Goal: Task Accomplishment & Management: Complete application form

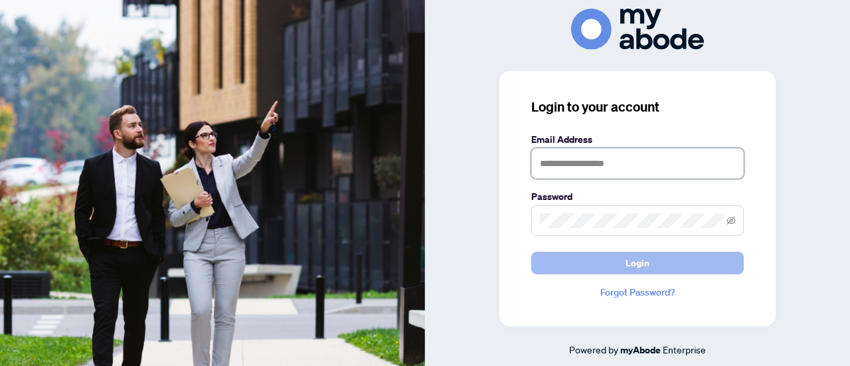
type input "**********"
click at [582, 264] on button "Login" at bounding box center [638, 263] width 213 height 23
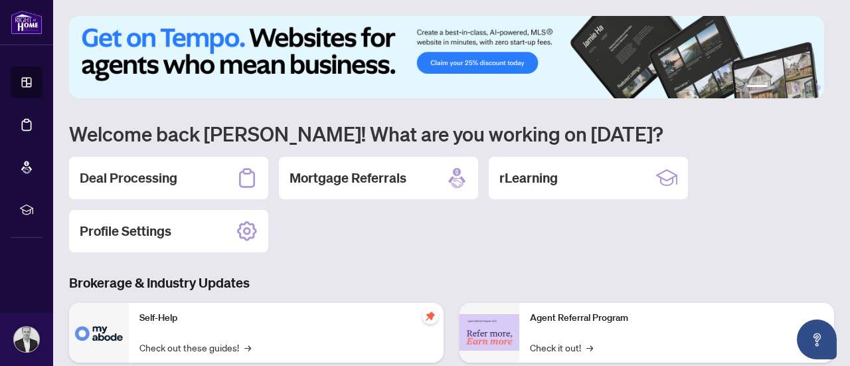
click at [183, 147] on div "1 2 3 4 5 6 Welcome back [PERSON_NAME]! What are you working on [DATE]? Deal Pr…" at bounding box center [451, 305] width 765 height 578
click at [176, 171] on h2 "Deal Processing" at bounding box center [129, 178] width 98 height 19
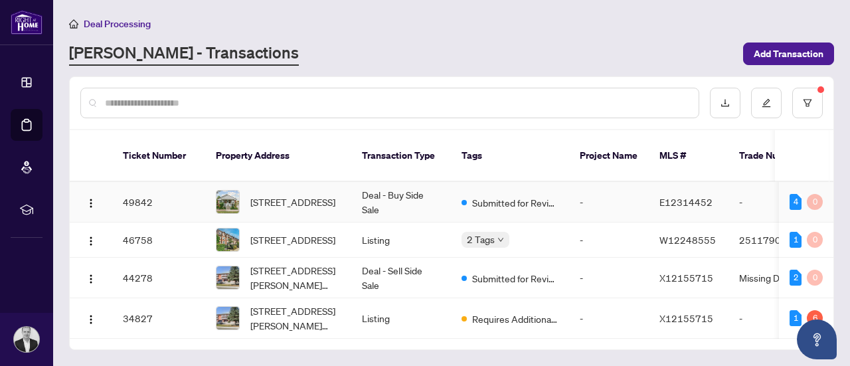
click at [319, 195] on span "[STREET_ADDRESS]" at bounding box center [292, 202] width 85 height 15
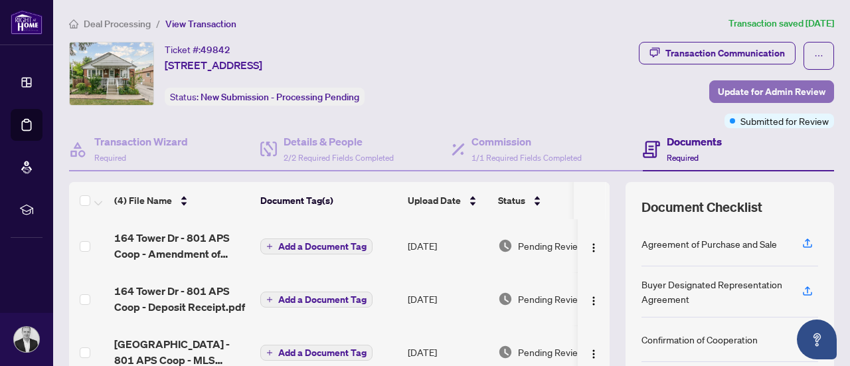
click at [769, 96] on span "Update for Admin Review" at bounding box center [772, 91] width 108 height 21
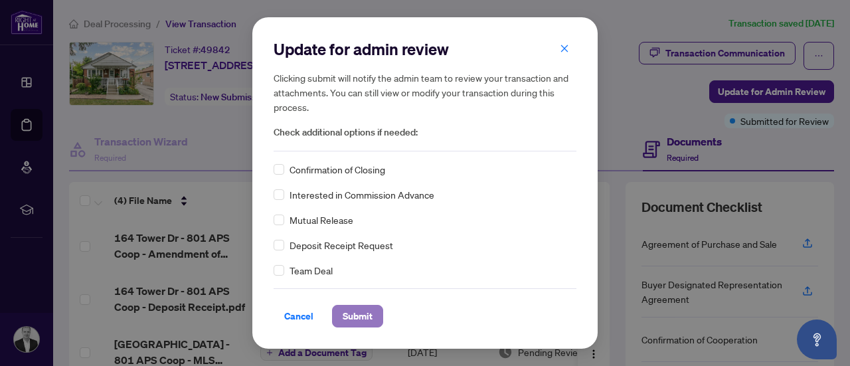
click at [361, 320] on span "Submit" at bounding box center [358, 316] width 30 height 21
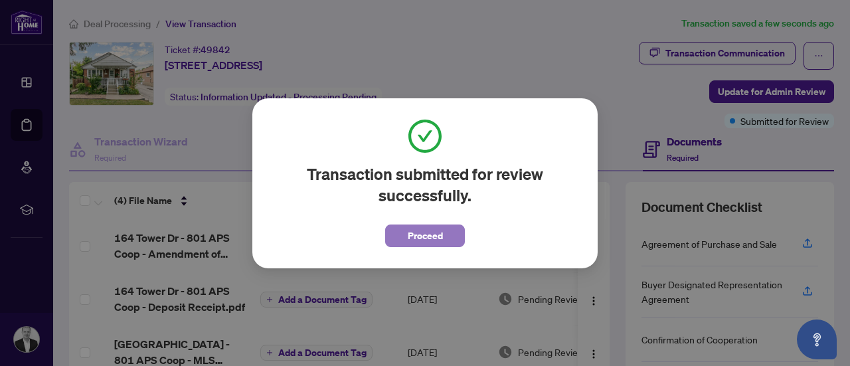
click at [413, 229] on span "Proceed" at bounding box center [425, 235] width 35 height 21
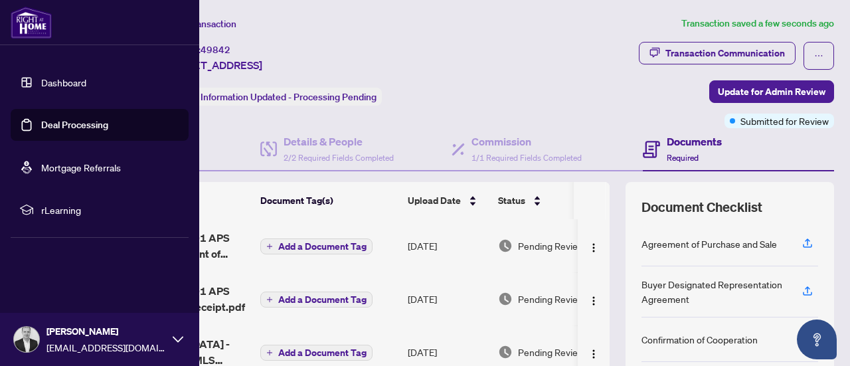
click at [74, 83] on link "Dashboard" at bounding box center [63, 82] width 45 height 12
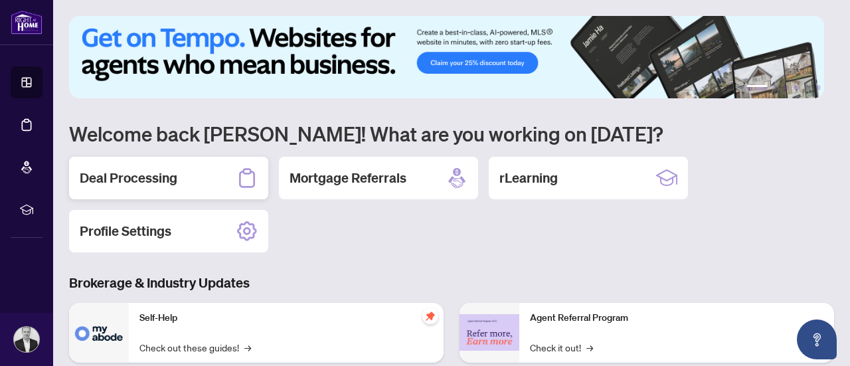
click at [208, 167] on div "Deal Processing" at bounding box center [168, 178] width 199 height 43
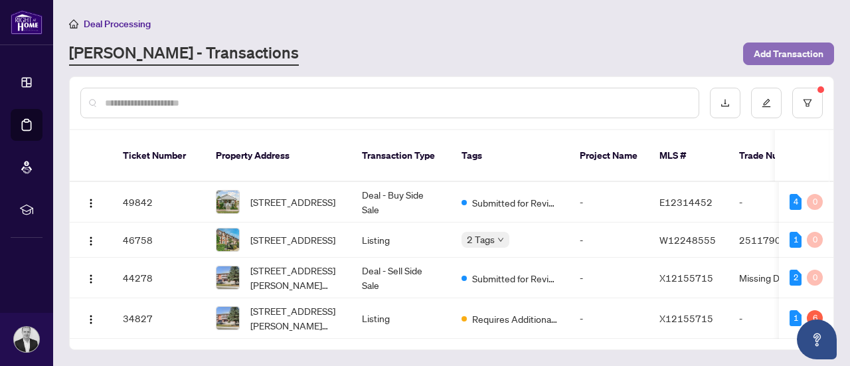
click at [793, 43] on span "Add Transaction" at bounding box center [789, 53] width 70 height 21
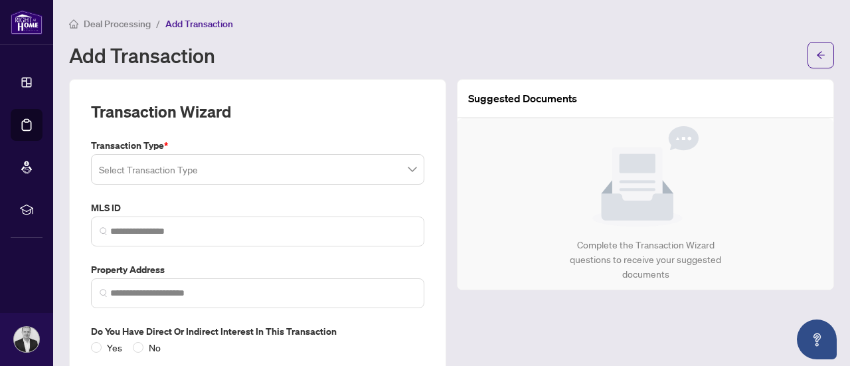
click at [174, 170] on input "search" at bounding box center [252, 171] width 306 height 29
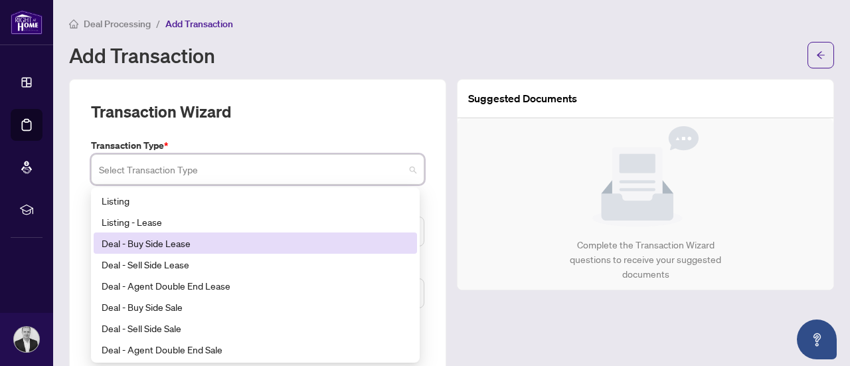
click at [191, 245] on div "Deal - Buy Side Lease" at bounding box center [256, 243] width 308 height 15
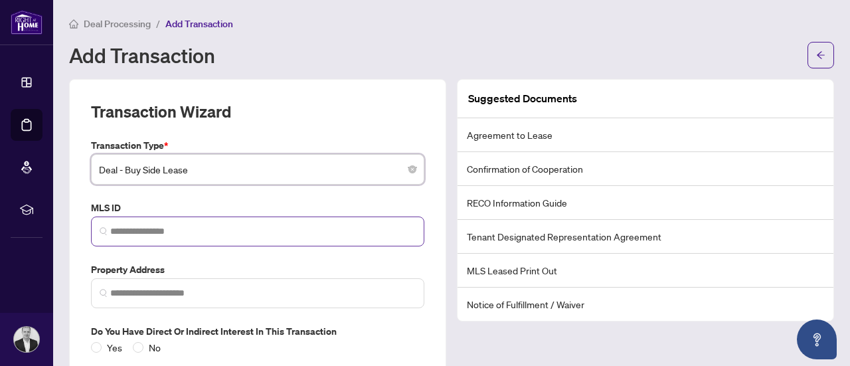
click at [153, 223] on span at bounding box center [258, 232] width 334 height 30
paste input "*********"
type input "*********"
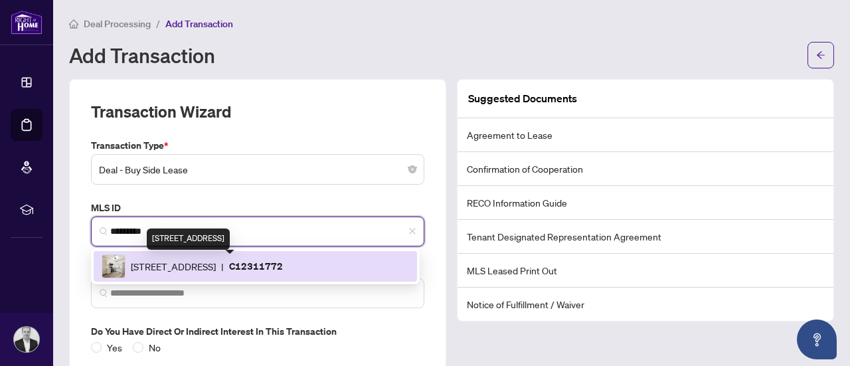
click at [165, 264] on span "526 Bloor St, Toronto, Ontario M5S 1Y3, Canada" at bounding box center [173, 266] width 85 height 15
type input "**********"
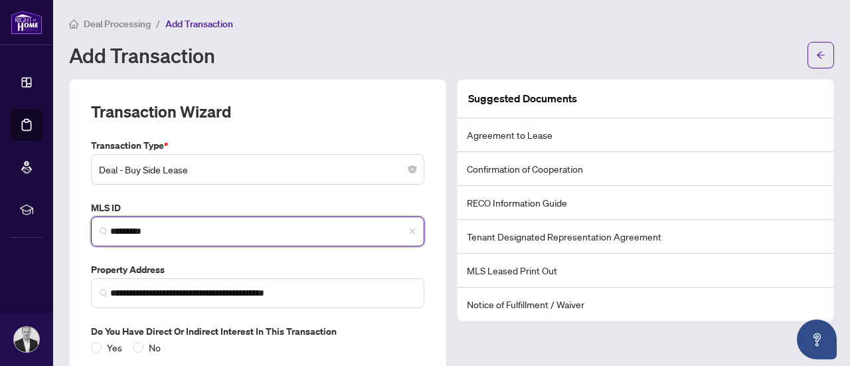
type input "*********"
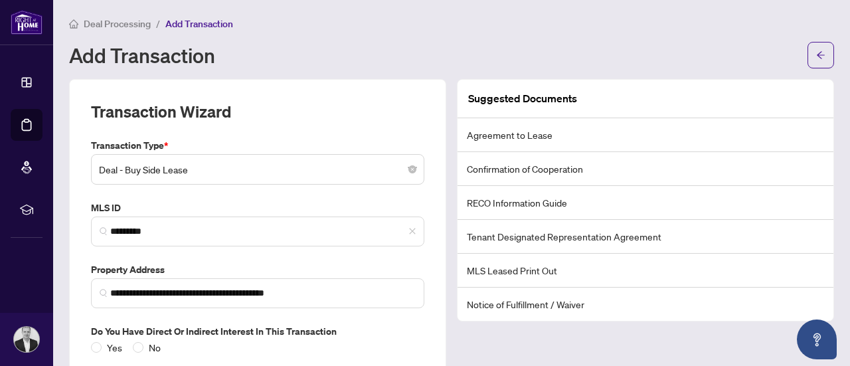
click at [70, 181] on div "**********" at bounding box center [257, 255] width 377 height 353
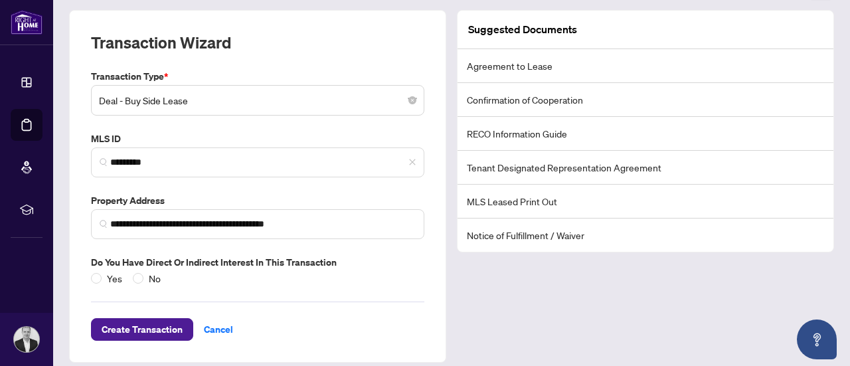
scroll to position [78, 0]
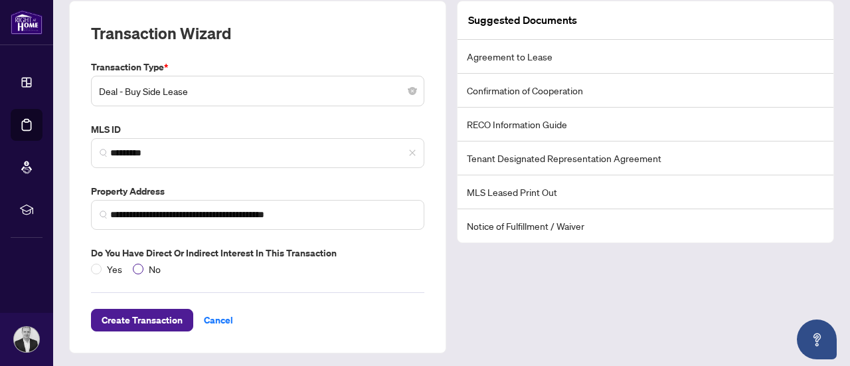
click at [151, 266] on span "No" at bounding box center [155, 269] width 23 height 15
click at [151, 314] on span "Create Transaction" at bounding box center [142, 320] width 81 height 21
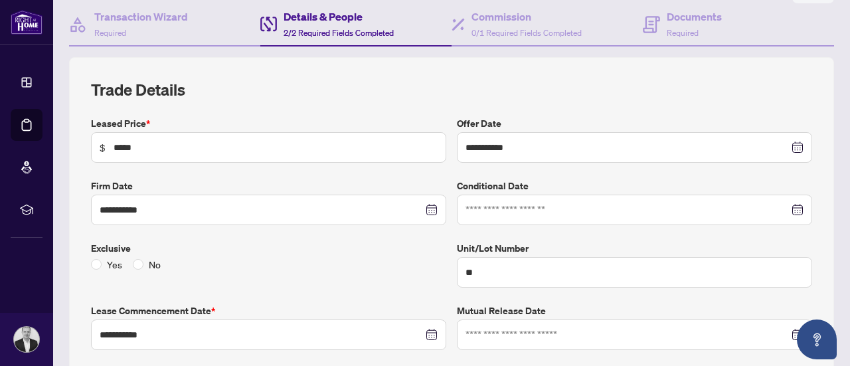
scroll to position [125, 0]
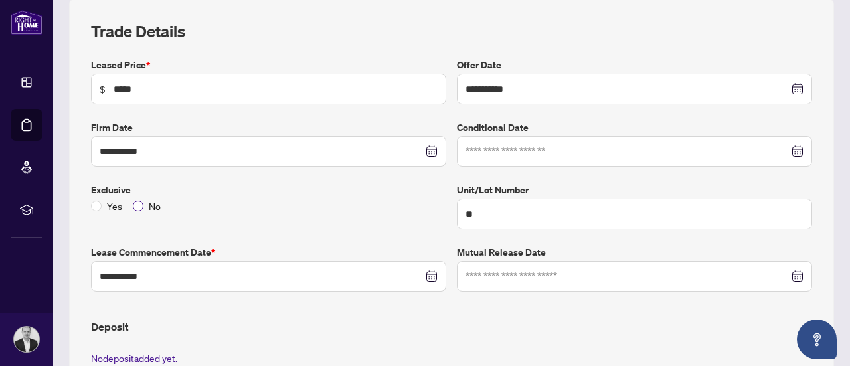
click at [147, 201] on span "No" at bounding box center [155, 206] width 23 height 15
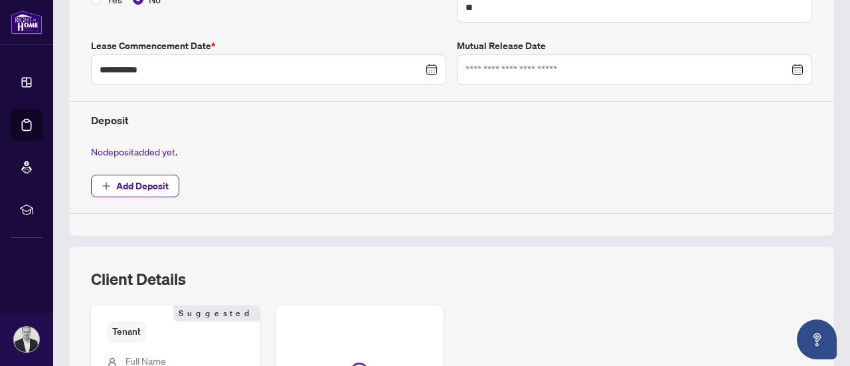
scroll to position [391, 0]
click at [149, 180] on span "Add Deposit" at bounding box center [142, 185] width 52 height 21
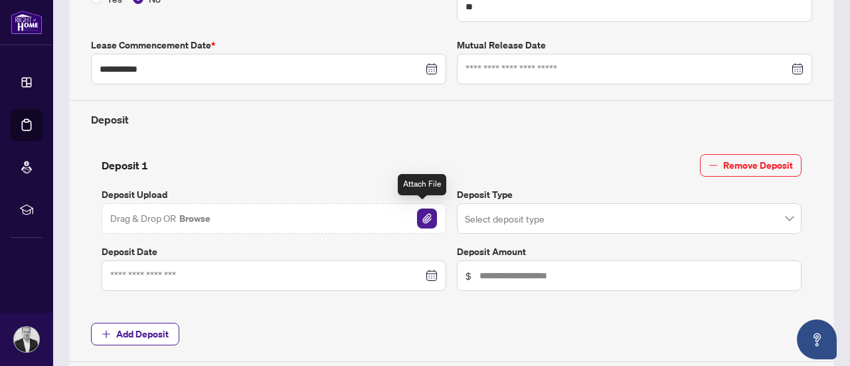
click at [429, 213] on img "button" at bounding box center [427, 219] width 20 height 20
click at [426, 216] on img "button" at bounding box center [427, 219] width 20 height 20
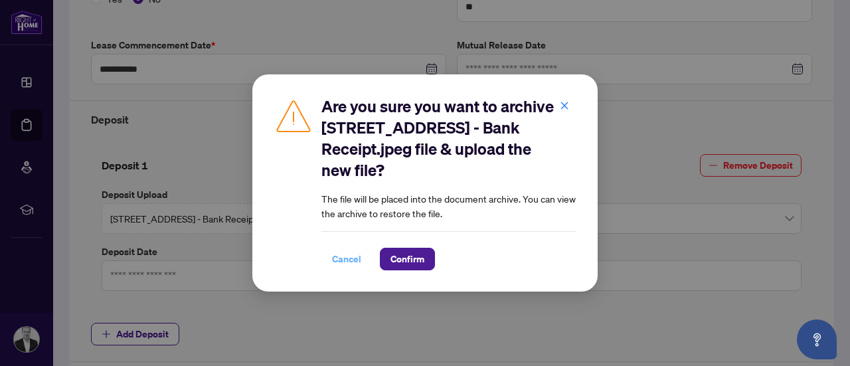
click at [354, 261] on span "Cancel" at bounding box center [346, 258] width 29 height 21
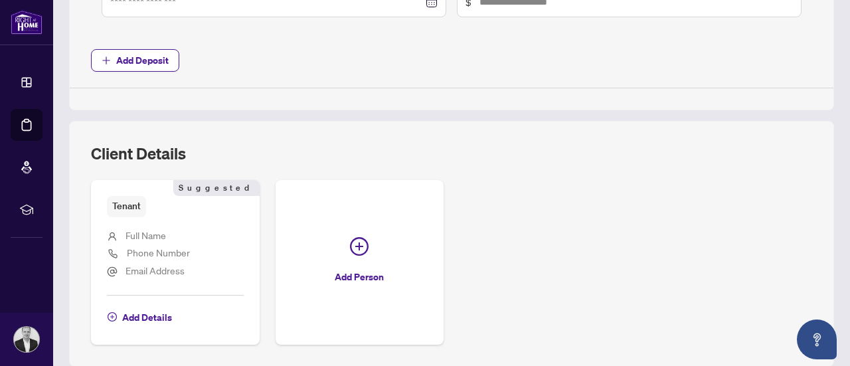
scroll to position [706, 0]
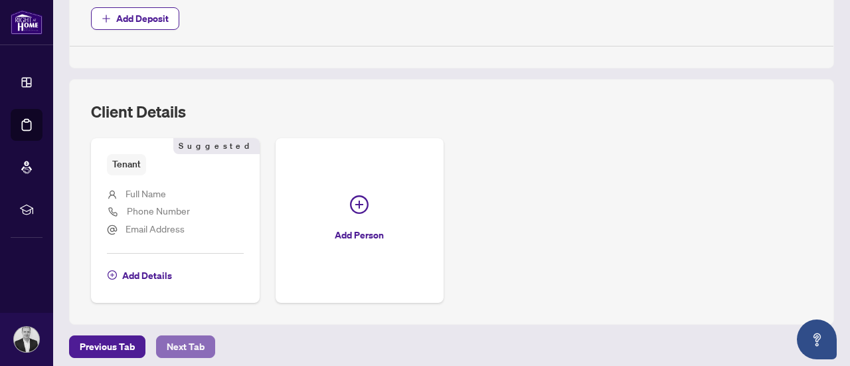
click at [188, 336] on span "Next Tab" at bounding box center [186, 346] width 38 height 21
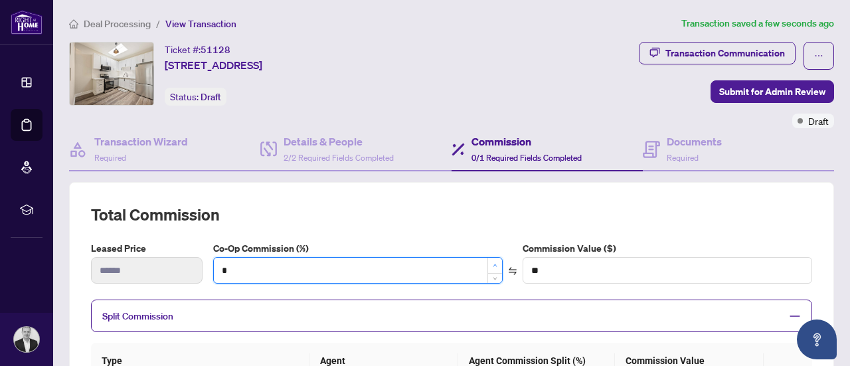
type input "*"
type input "***"
click at [490, 260] on span "Increase Value" at bounding box center [495, 265] width 15 height 15
type input "*"
type input "***"
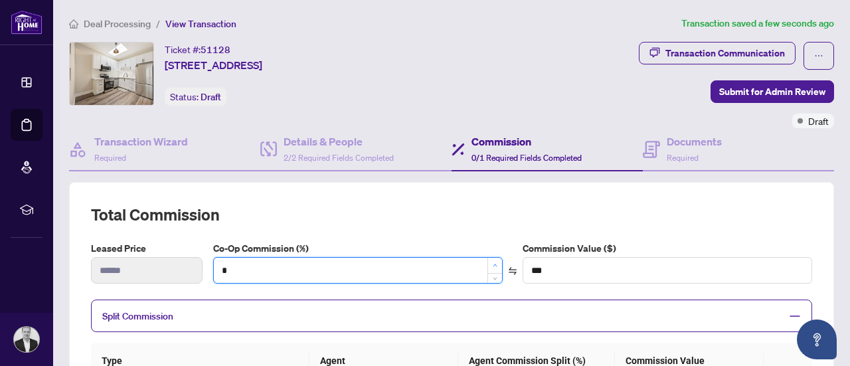
click at [493, 264] on icon "up" at bounding box center [495, 265] width 4 height 3
type input "*"
type input "***"
click at [493, 264] on icon "up" at bounding box center [495, 265] width 4 height 3
type input "*"
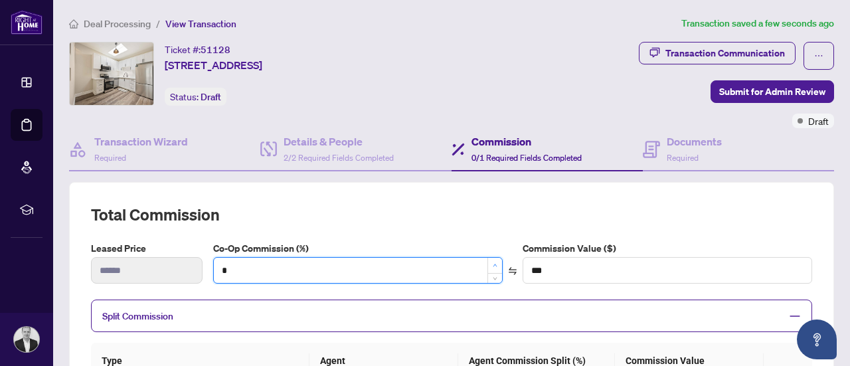
type input "****"
click at [493, 264] on icon "up" at bounding box center [495, 265] width 4 height 3
type input "*"
type input "***"
click at [493, 274] on icon "down" at bounding box center [495, 276] width 5 height 5
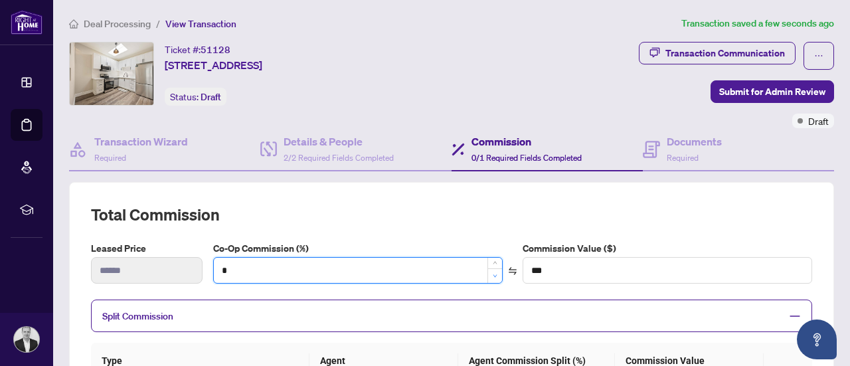
type input "*"
type input "***"
click at [493, 274] on icon "down" at bounding box center [495, 276] width 5 height 5
type input "*"
type input "***"
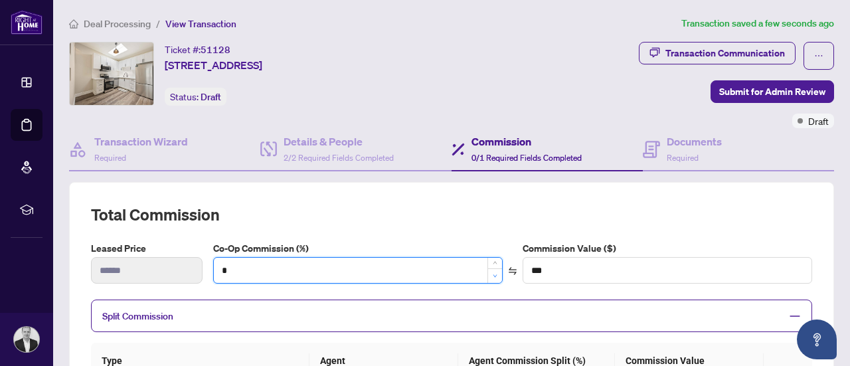
click at [493, 274] on icon "down" at bounding box center [495, 276] width 5 height 5
type input "*"
type input "**"
click at [493, 274] on icon "down" at bounding box center [495, 275] width 4 height 3
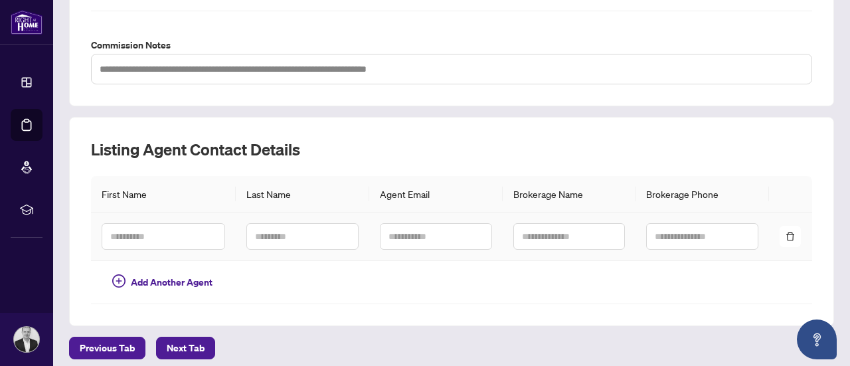
scroll to position [504, 0]
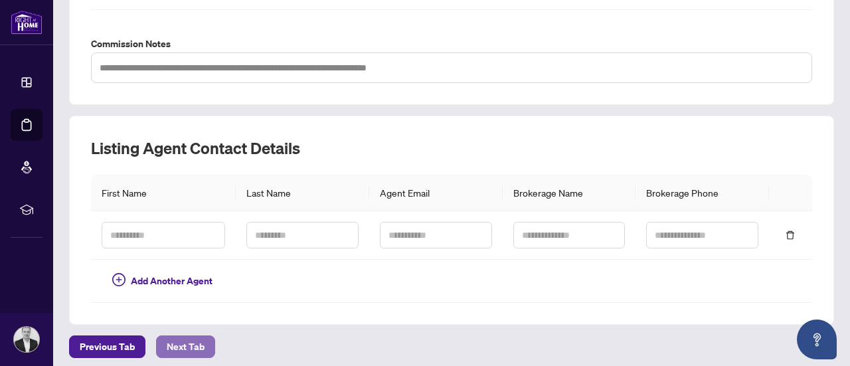
click at [183, 342] on span "Next Tab" at bounding box center [186, 346] width 38 height 21
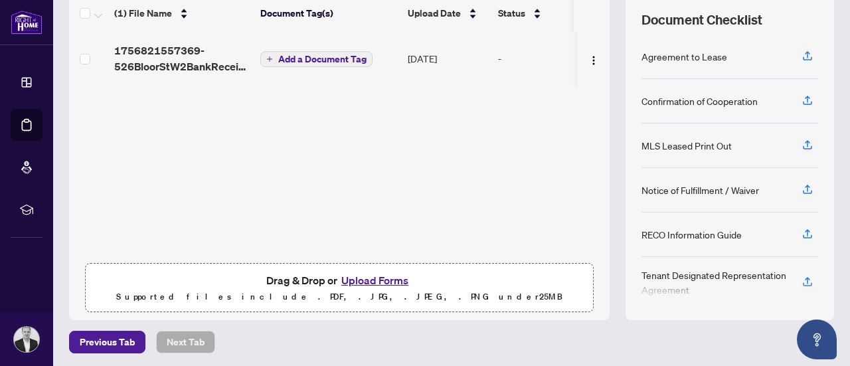
scroll to position [188, 0]
click at [396, 280] on button "Upload Forms" at bounding box center [375, 279] width 75 height 17
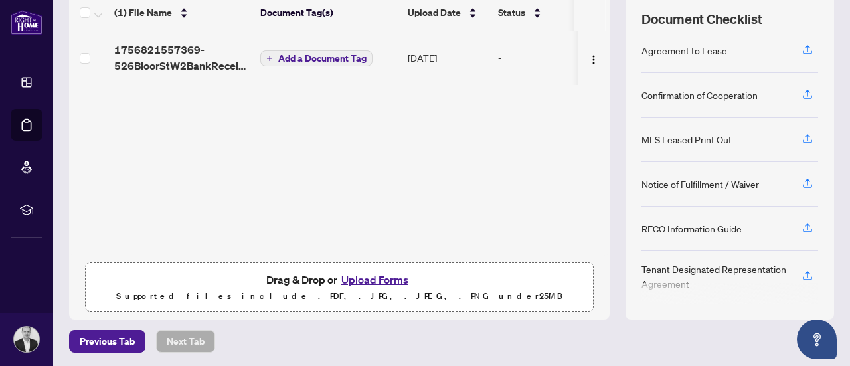
scroll to position [0, 0]
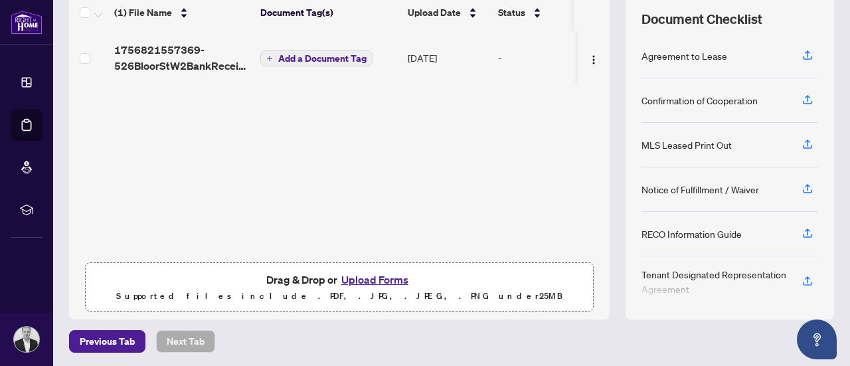
click at [389, 277] on button "Upload Forms" at bounding box center [375, 279] width 75 height 17
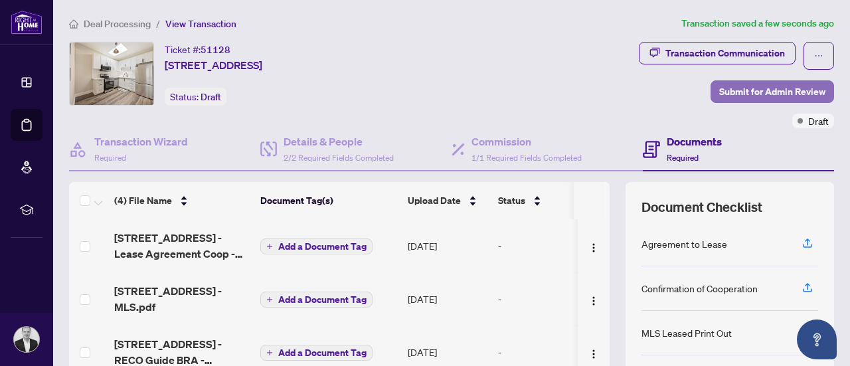
click at [761, 92] on span "Submit for Admin Review" at bounding box center [773, 91] width 106 height 21
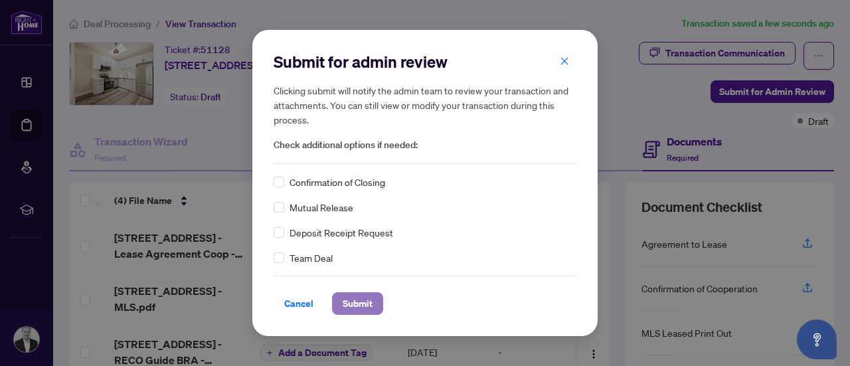
click at [367, 308] on span "Submit" at bounding box center [358, 303] width 30 height 21
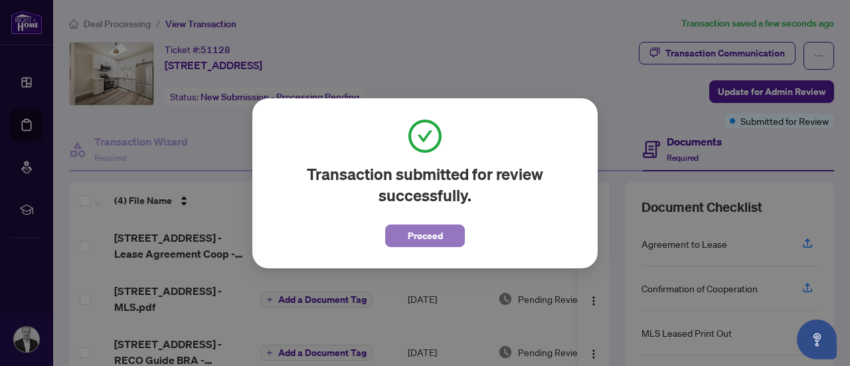
click at [442, 243] on span "Proceed" at bounding box center [425, 235] width 35 height 21
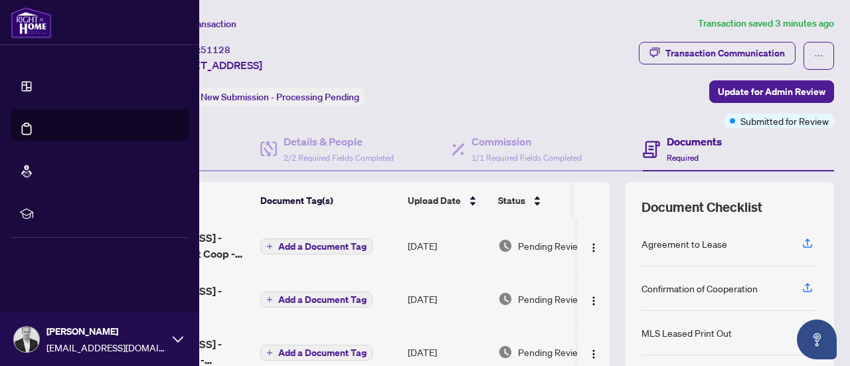
click at [28, 90] on link "Dashboard" at bounding box center [50, 96] width 45 height 12
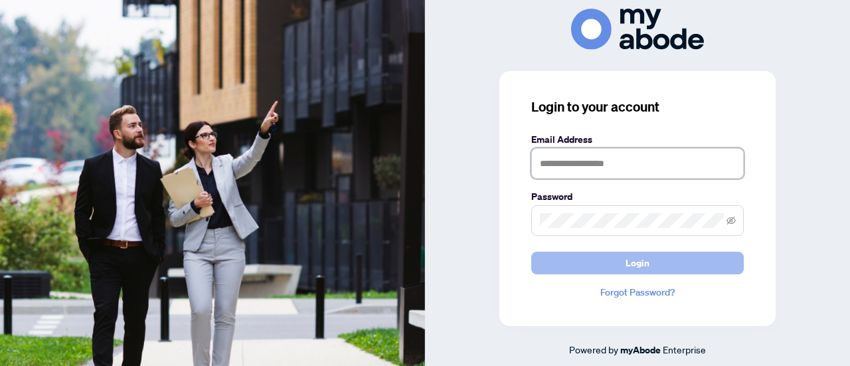
type input "**********"
click at [649, 266] on span "Login" at bounding box center [638, 262] width 24 height 21
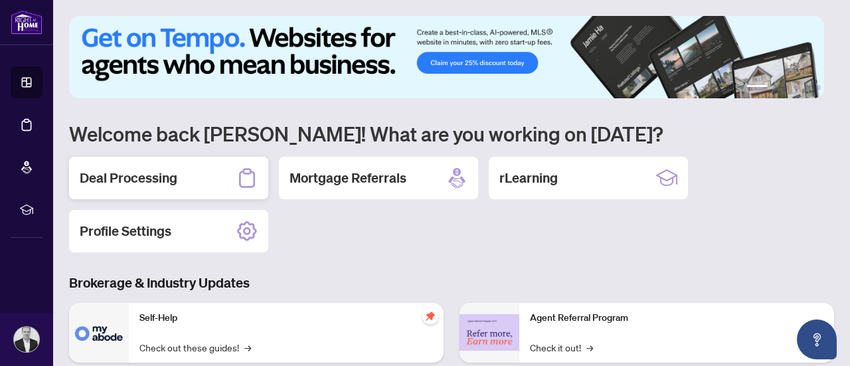
click at [159, 181] on h2 "Deal Processing" at bounding box center [129, 178] width 98 height 19
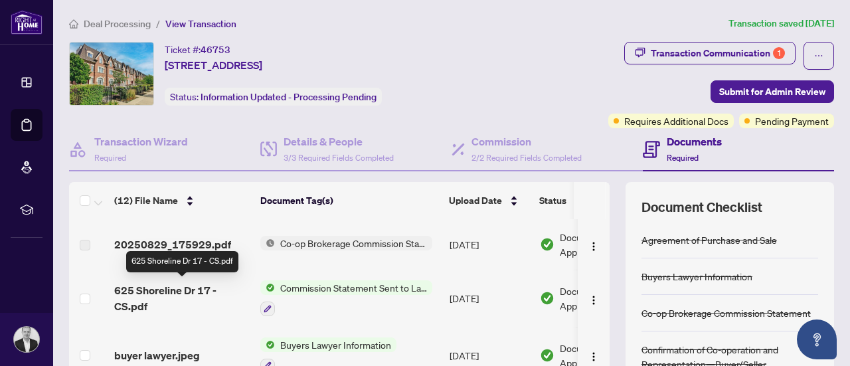
click at [169, 290] on span "625 Shoreline Dr 17 - CS.pdf" at bounding box center [182, 298] width 136 height 32
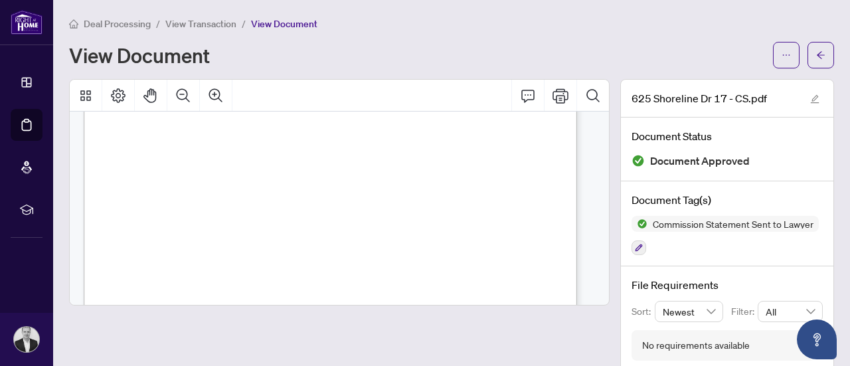
scroll to position [934, 0]
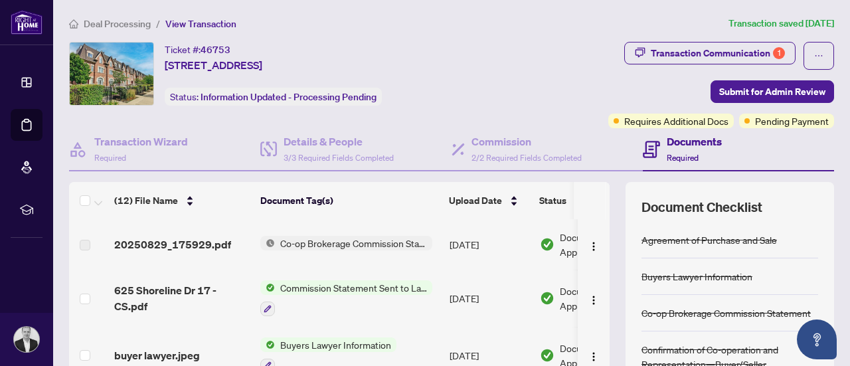
click at [318, 242] on span "Co-op Brokerage Commission Statement" at bounding box center [353, 243] width 157 height 15
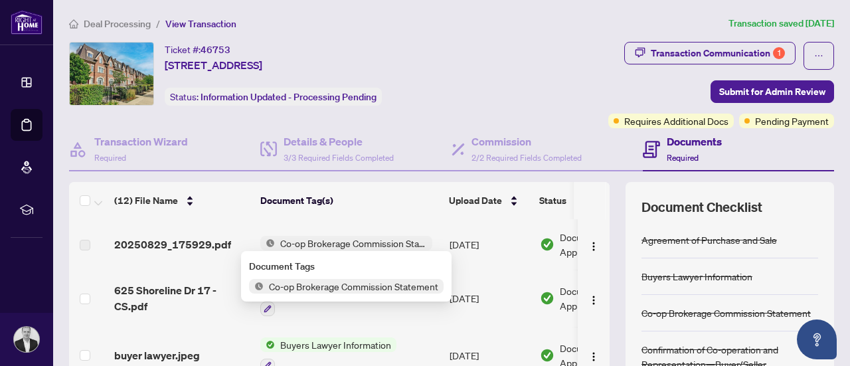
click at [312, 284] on span "Co-op Brokerage Commission Statement" at bounding box center [354, 286] width 180 height 15
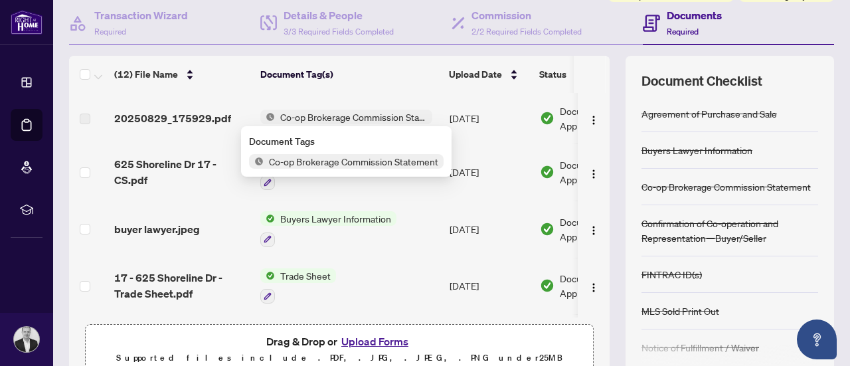
click at [292, 269] on span "Trade Sheet" at bounding box center [305, 275] width 61 height 15
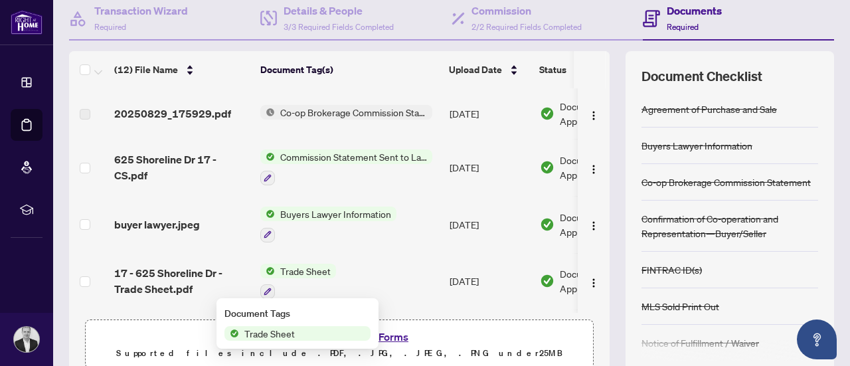
click at [291, 266] on span "Trade Sheet" at bounding box center [305, 271] width 61 height 15
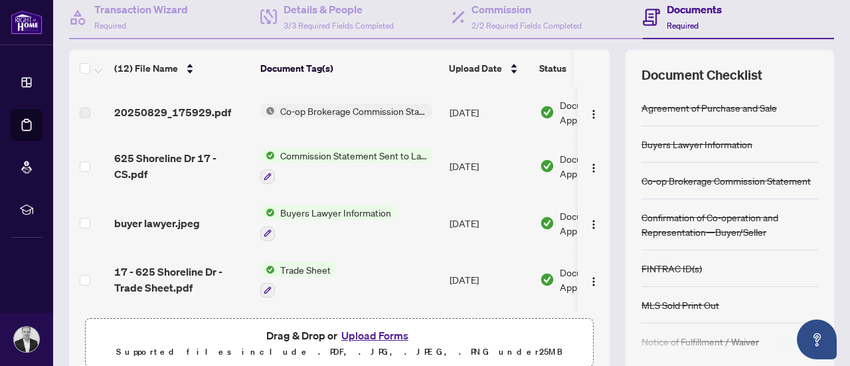
click at [192, 264] on span "17 - 625 Shoreline Dr - Trade Sheet.pdf" at bounding box center [182, 280] width 136 height 32
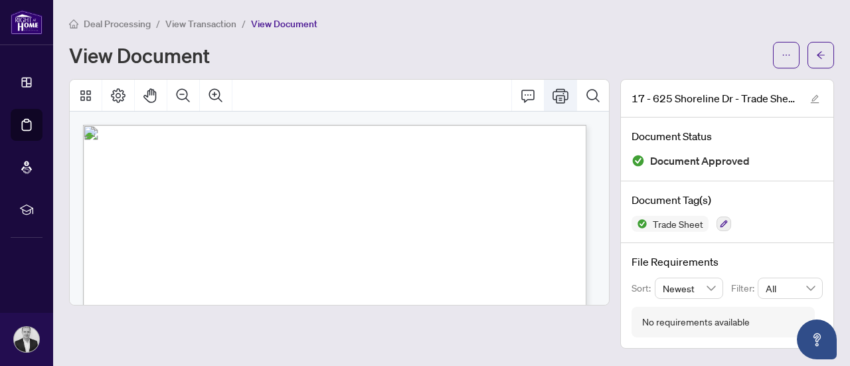
click at [565, 98] on icon "Print" at bounding box center [561, 95] width 16 height 15
